Goal: Check status

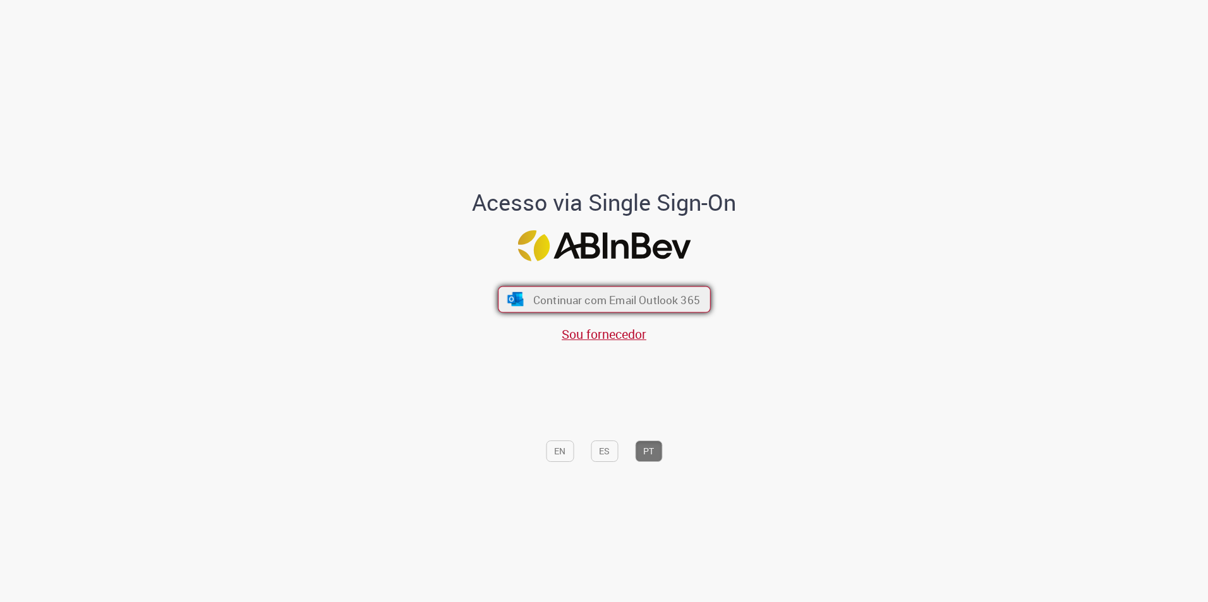
click at [602, 299] on span "Continuar com Email Outlook 365" at bounding box center [615, 299] width 167 height 15
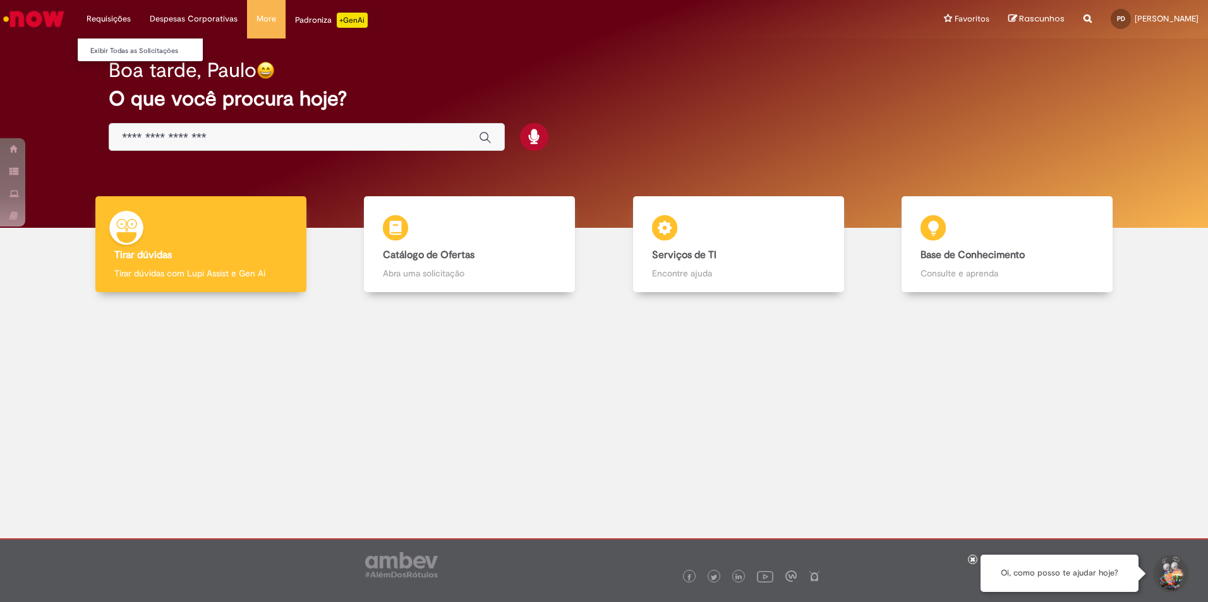
click at [102, 15] on li "Requisições Exibir Todas as Solicitações" at bounding box center [108, 19] width 63 height 38
click at [139, 51] on link "Exibir Todas as Solicitações" at bounding box center [147, 51] width 139 height 14
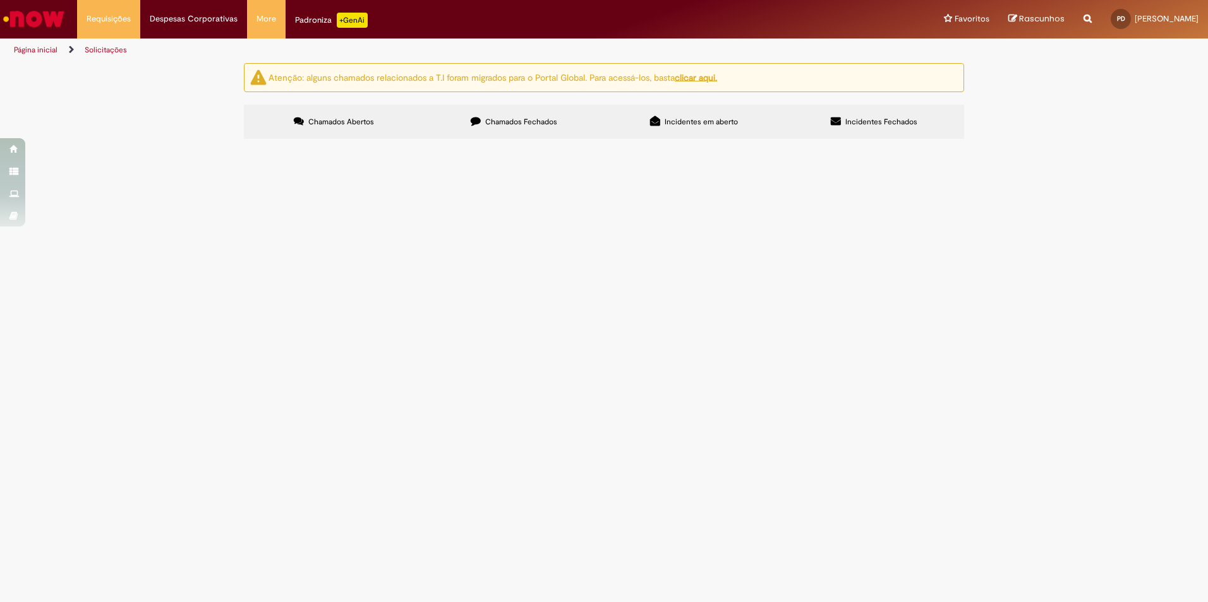
click at [572, 121] on label "Chamados Fechados" at bounding box center [514, 122] width 180 height 34
click at [683, 119] on span "Incidentes em aberto" at bounding box center [700, 122] width 73 height 10
click at [884, 122] on span "Incidentes Fechados" at bounding box center [881, 122] width 72 height 10
